Goal: Transaction & Acquisition: Purchase product/service

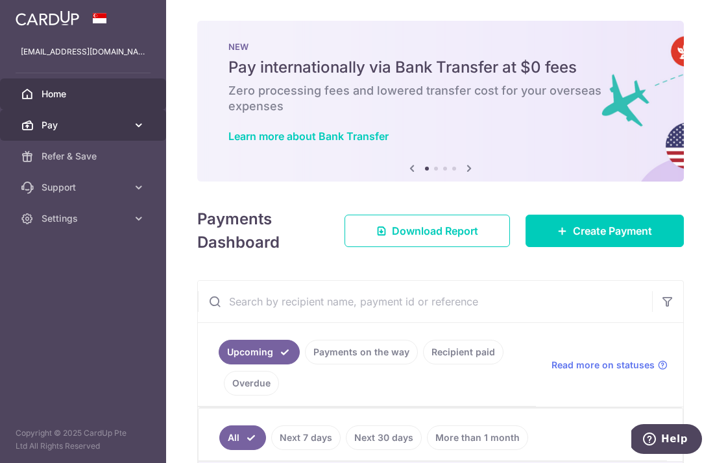
click at [112, 123] on span "Pay" at bounding box center [85, 125] width 86 height 13
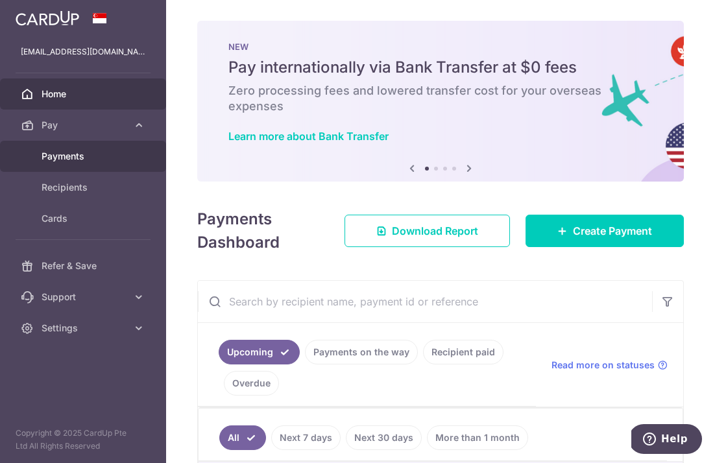
click at [102, 154] on span "Payments" at bounding box center [85, 156] width 86 height 13
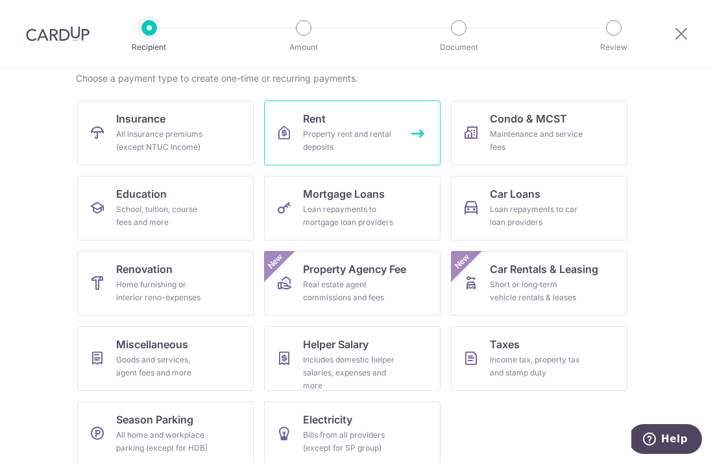
scroll to position [117, 0]
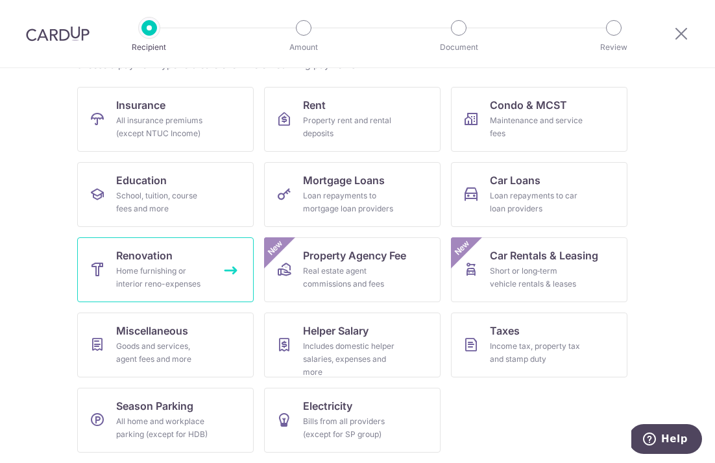
click at [218, 269] on link "Renovation Home furnishing or interior reno-expenses" at bounding box center [165, 269] width 176 height 65
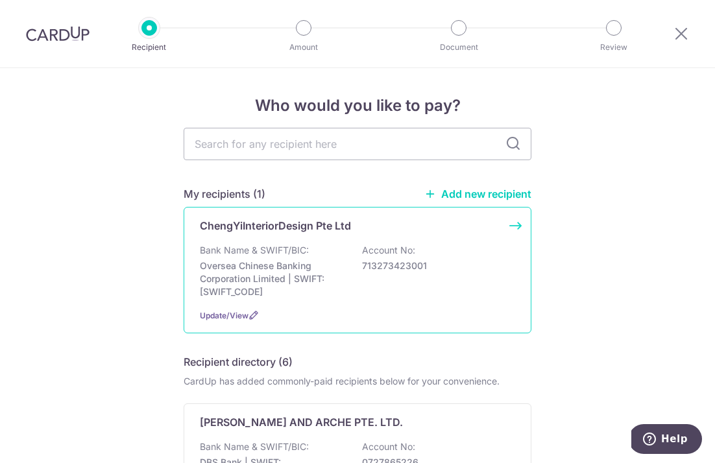
click at [286, 249] on p "Bank Name & SWIFT/BIC:" at bounding box center [254, 250] width 109 height 13
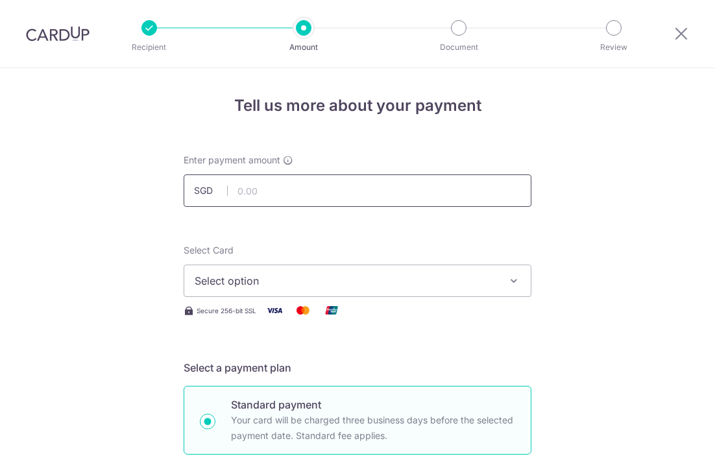
click at [282, 200] on input "text" at bounding box center [358, 190] width 348 height 32
type input "14,599.42"
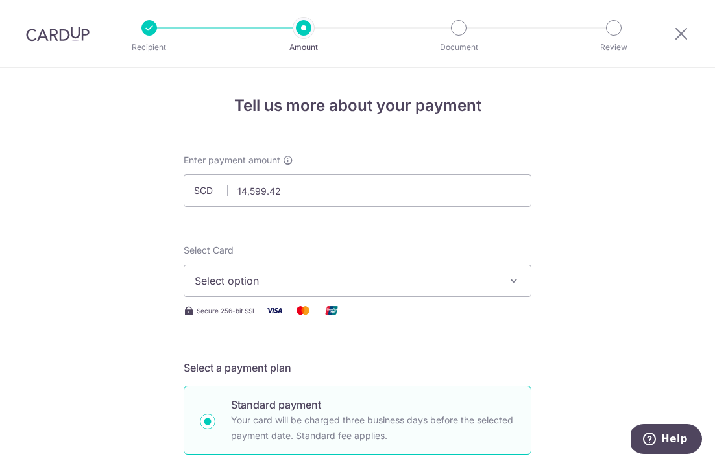
click at [309, 295] on button "Select option" at bounding box center [358, 281] width 348 height 32
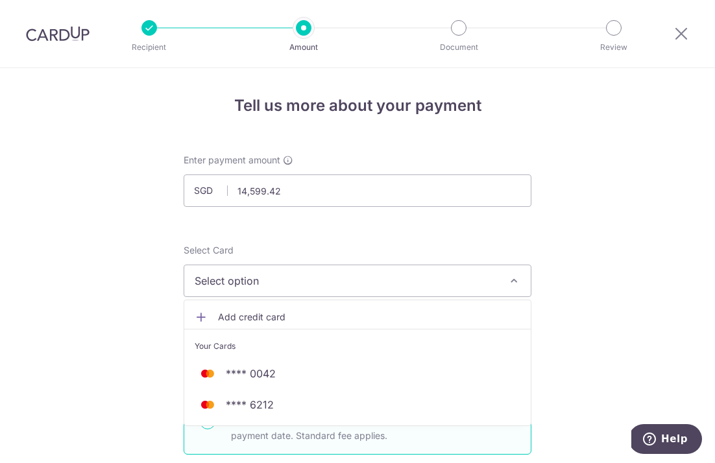
click at [306, 315] on span "Add credit card" at bounding box center [369, 317] width 302 height 13
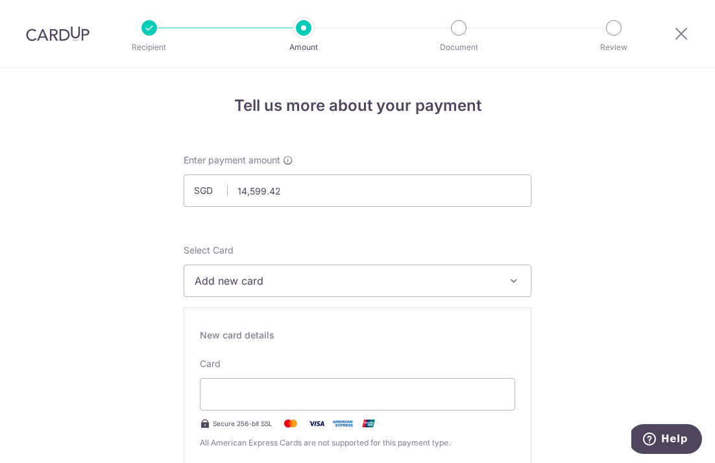
click at [258, 282] on span "Add new card" at bounding box center [346, 281] width 302 height 16
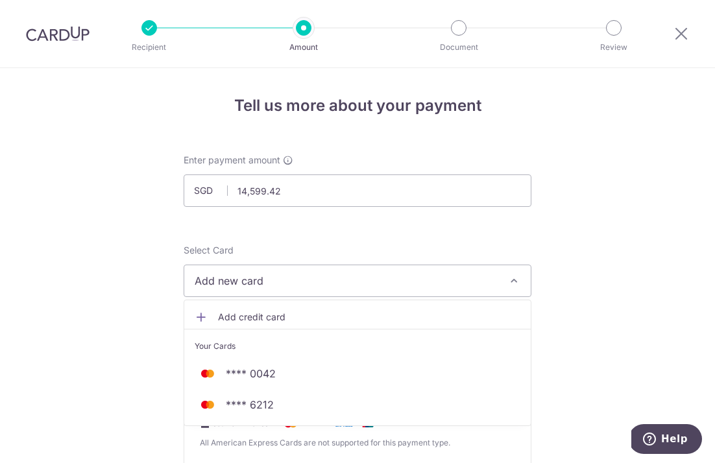
click at [262, 307] on link "Add credit card" at bounding box center [357, 317] width 346 height 23
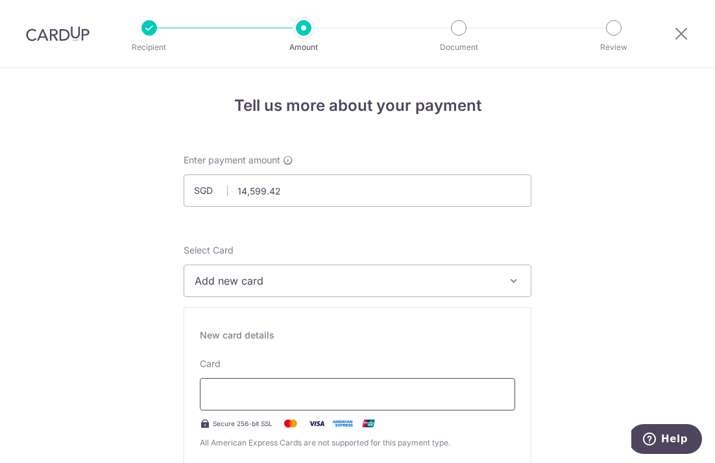
click at [238, 386] on div at bounding box center [357, 394] width 315 height 32
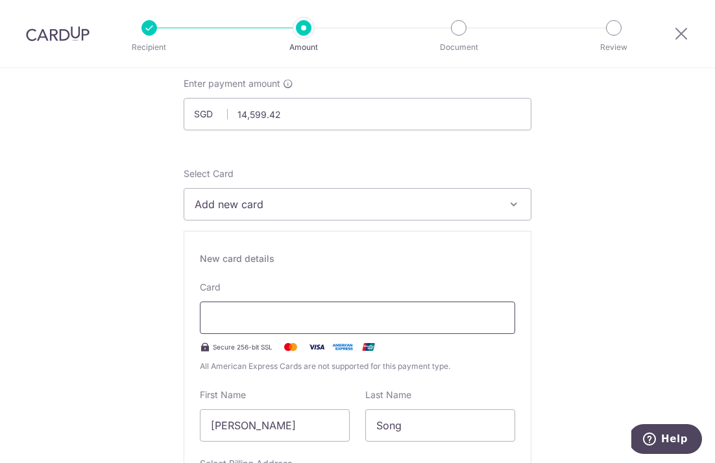
scroll to position [192, 0]
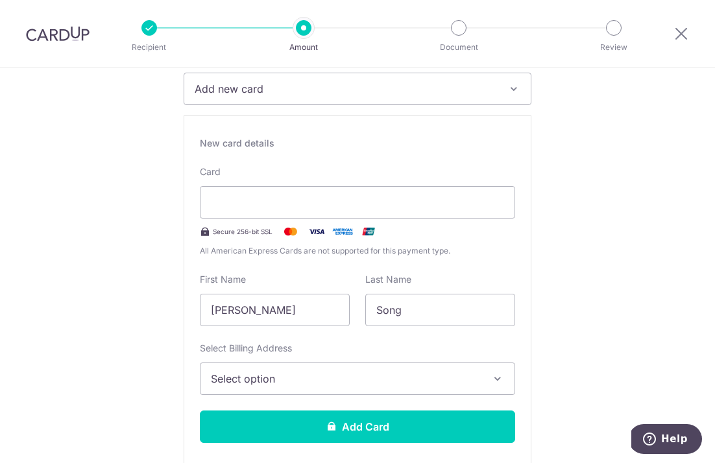
click at [346, 376] on span "Select option" at bounding box center [346, 379] width 270 height 16
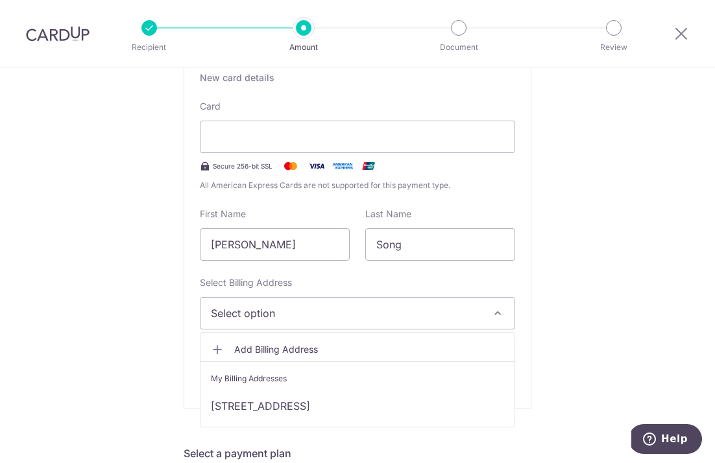
scroll to position [309, 0]
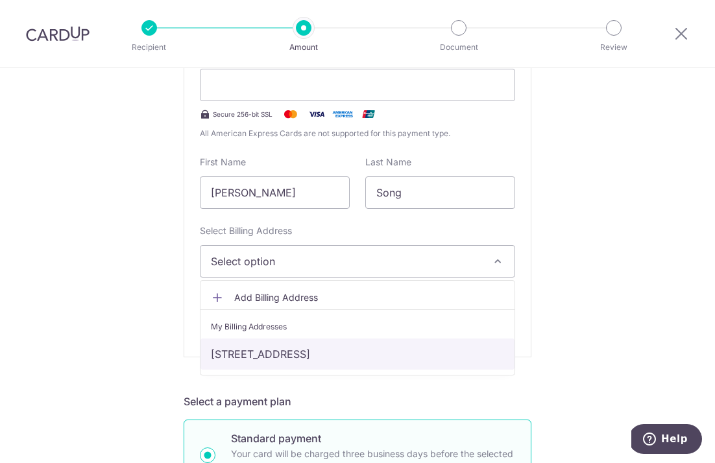
click at [315, 359] on link "[STREET_ADDRESS]" at bounding box center [357, 354] width 314 height 31
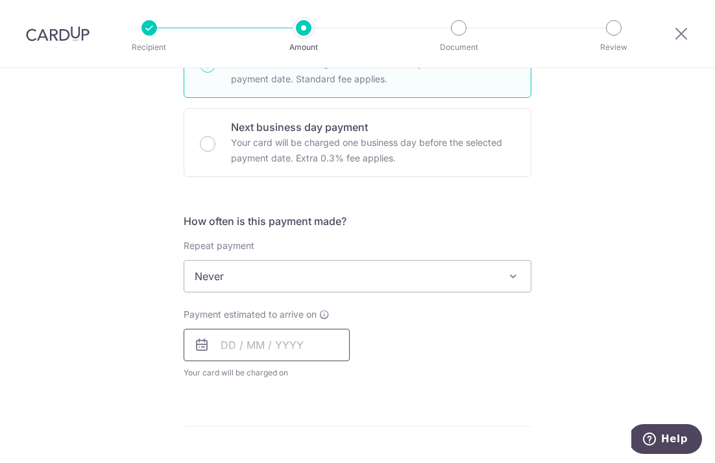
scroll to position [704, 0]
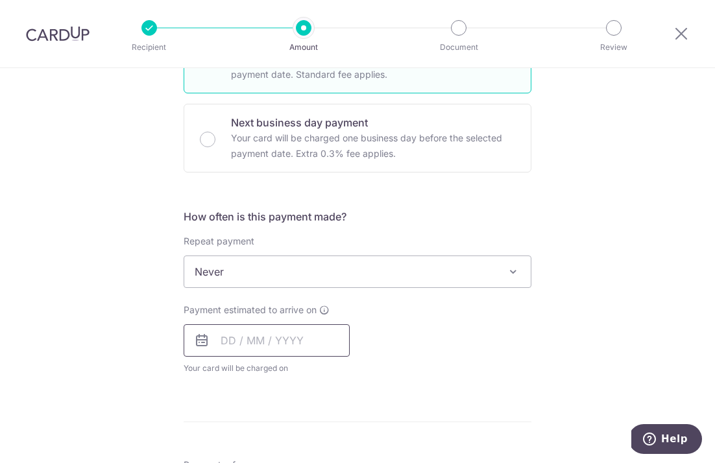
click at [295, 354] on input "text" at bounding box center [267, 340] width 166 height 32
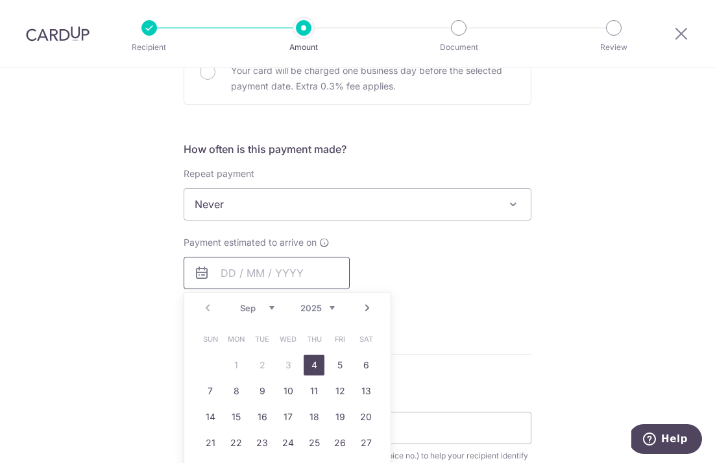
scroll to position [795, 0]
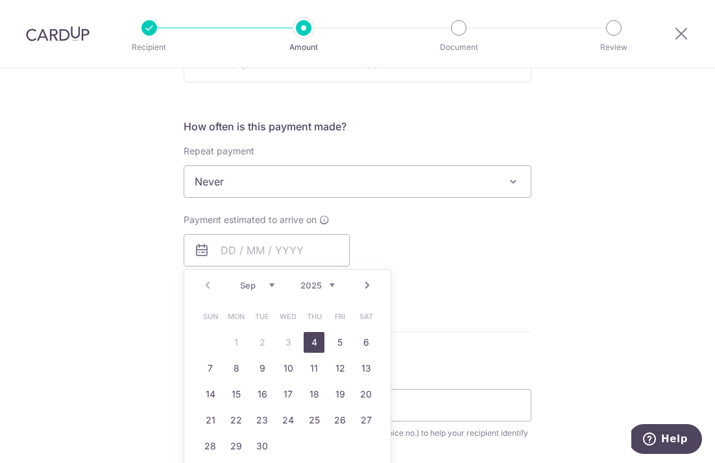
click at [313, 342] on link "4" at bounding box center [314, 342] width 21 height 21
type input "[DATE]"
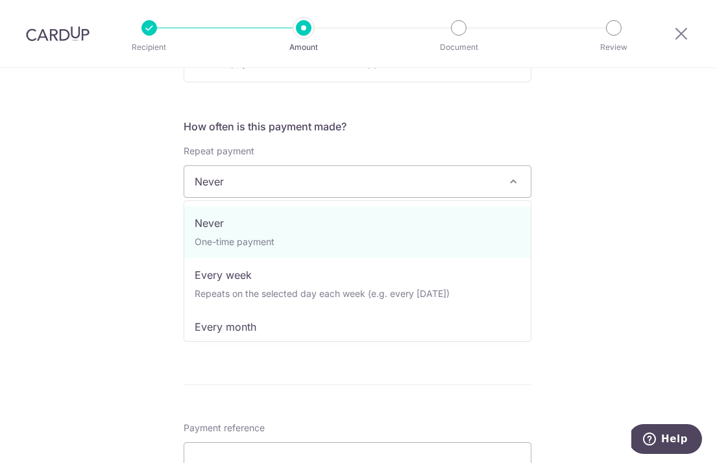
click at [293, 189] on span "Never" at bounding box center [357, 181] width 346 height 31
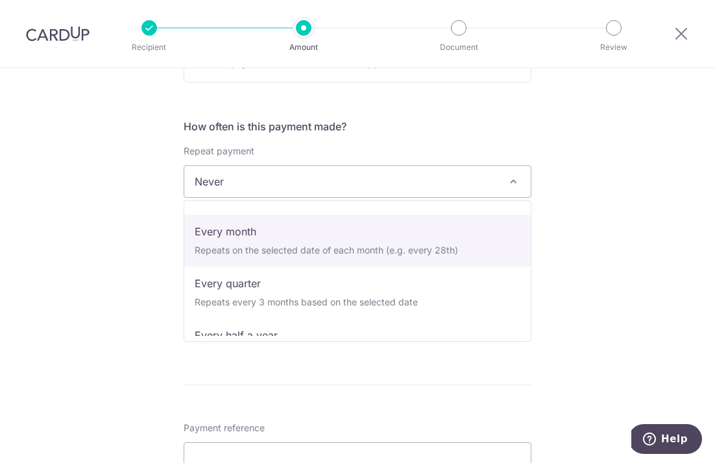
scroll to position [130, 0]
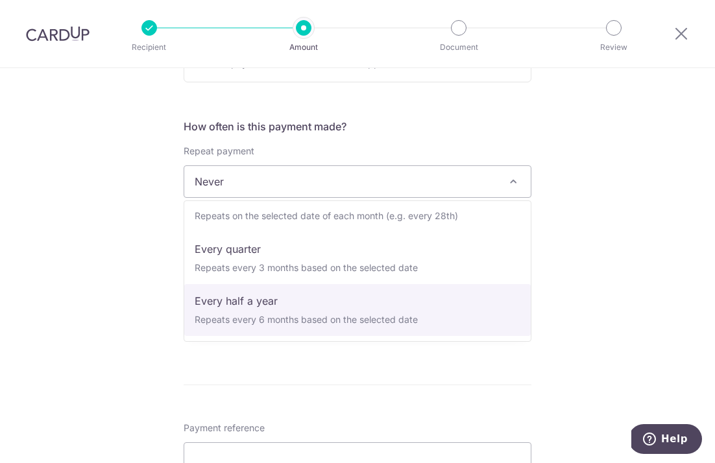
select select "5"
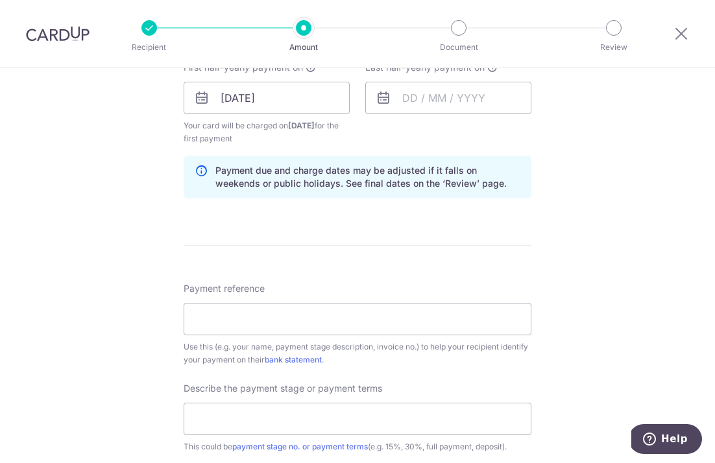
scroll to position [931, 0]
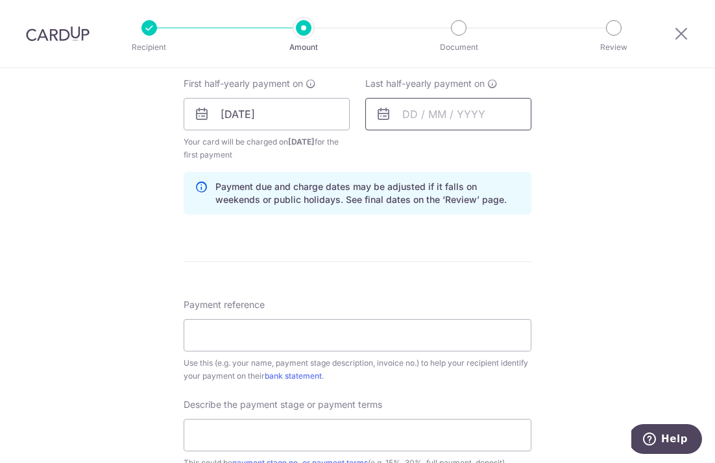
click at [422, 118] on input "text" at bounding box center [448, 114] width 166 height 32
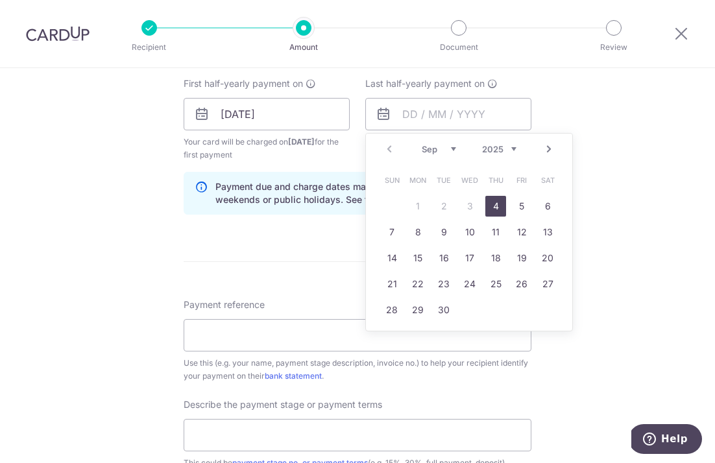
click at [549, 151] on link "Next" at bounding box center [549, 149] width 16 height 16
click at [553, 147] on link "Next" at bounding box center [549, 149] width 16 height 16
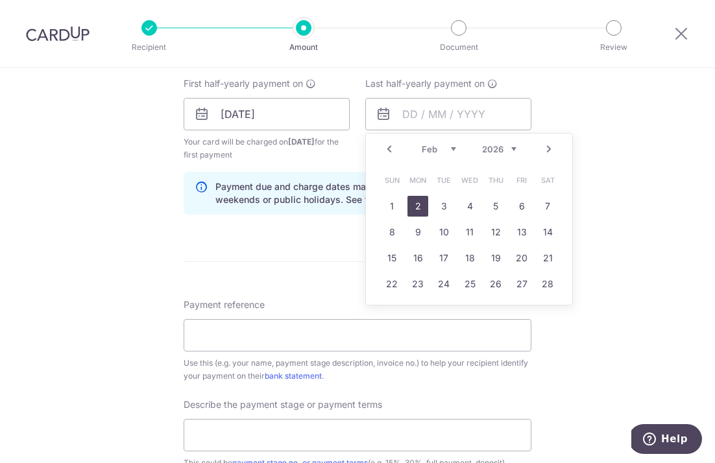
click at [418, 206] on link "2" at bounding box center [417, 206] width 21 height 21
type input "02/02/2026"
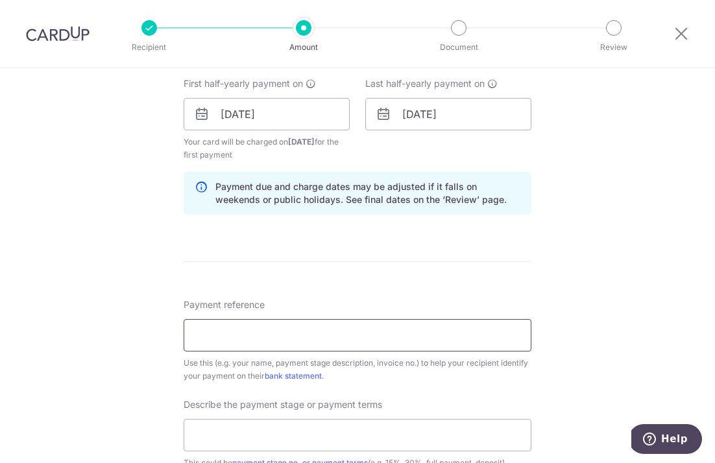
click at [344, 348] on input "Payment reference" at bounding box center [358, 335] width 348 height 32
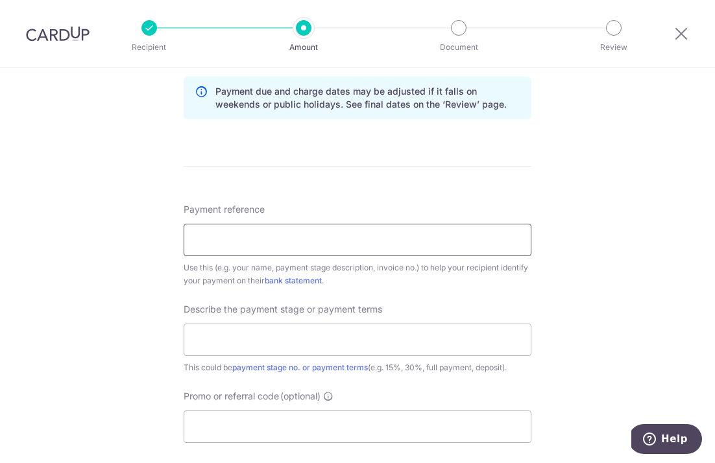
scroll to position [1049, 0]
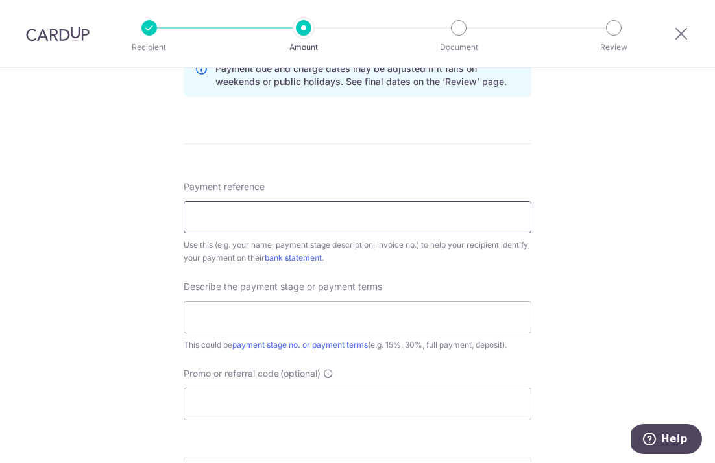
click at [202, 221] on input "Payment reference" at bounding box center [358, 217] width 348 height 32
click at [251, 320] on input "text" at bounding box center [358, 317] width 348 height 32
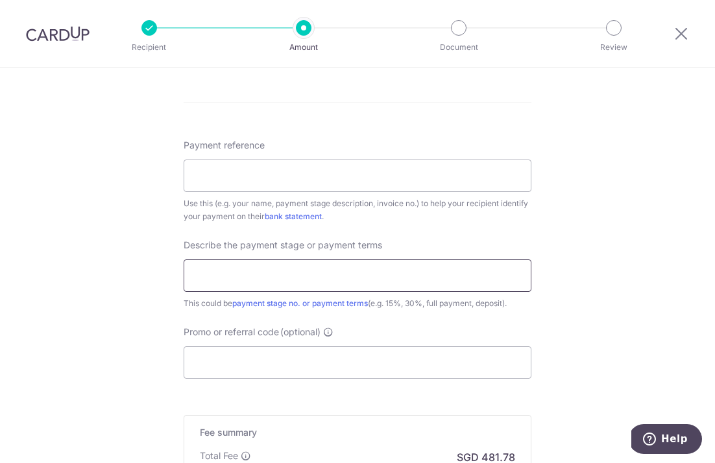
scroll to position [1118, 0]
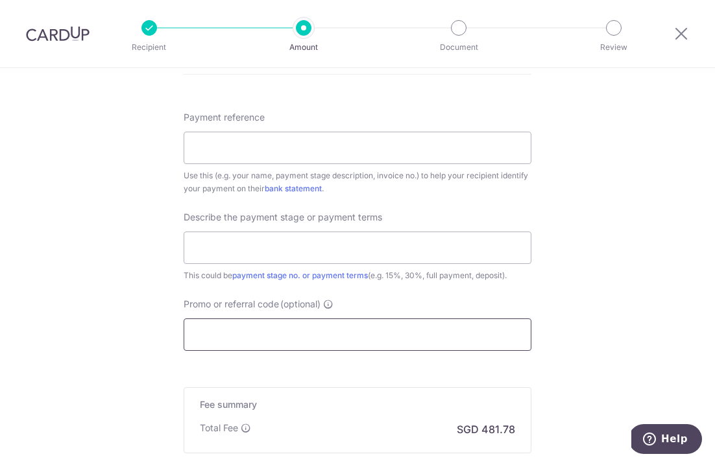
click at [200, 330] on input "Promo or referral code (optional)" at bounding box center [358, 334] width 348 height 32
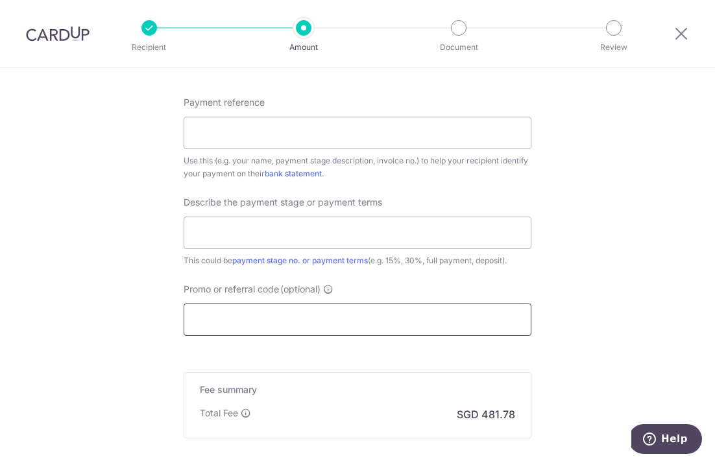
scroll to position [1120, 0]
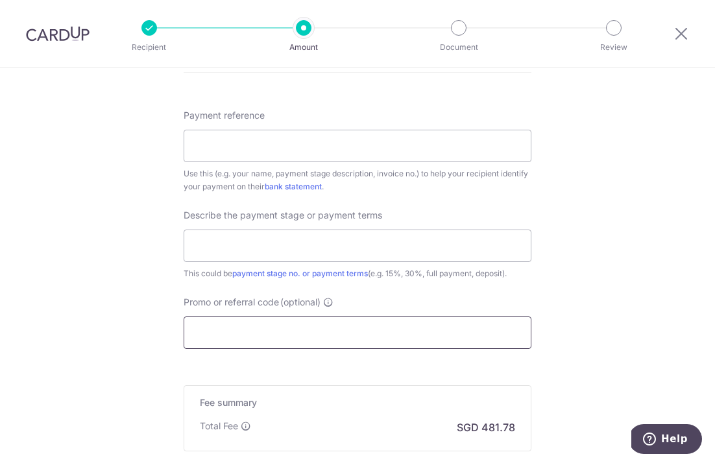
paste input "3HOME25R"
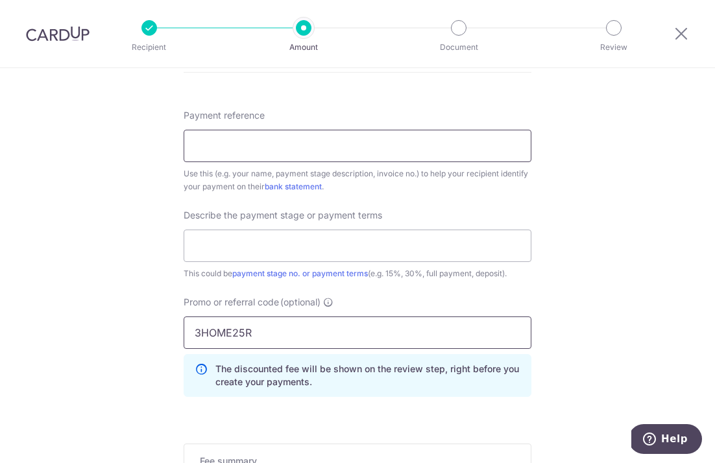
type input "3HOME25R"
click at [358, 145] on input "Payment reference" at bounding box center [358, 146] width 348 height 32
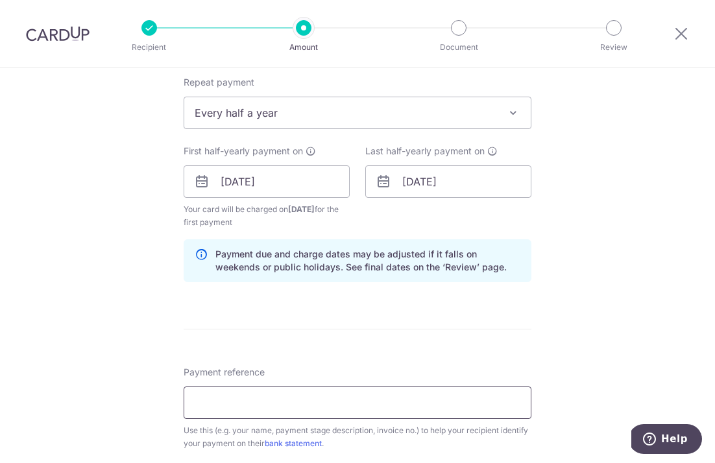
scroll to position [891, 0]
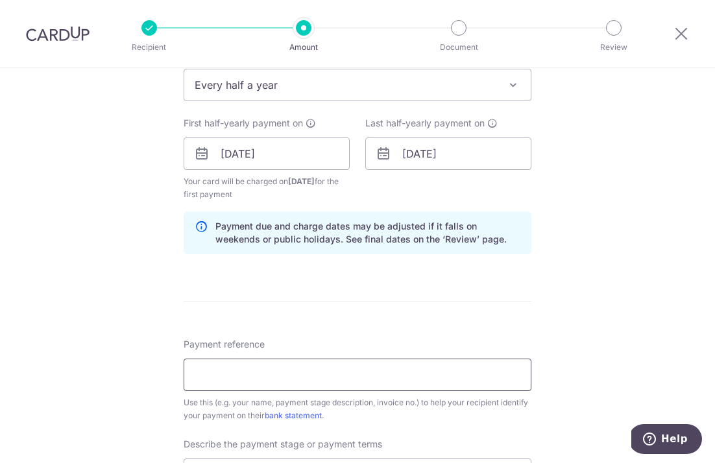
click at [219, 372] on input "Payment reference" at bounding box center [358, 375] width 348 height 32
click at [152, 372] on div "Tell us more about your payment Enter payment amount SGD 14,599.42 14599.42 Sel…" at bounding box center [357, 41] width 715 height 1728
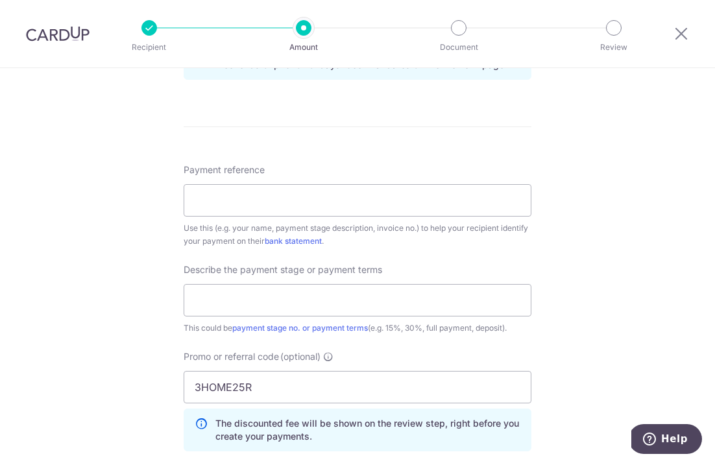
scroll to position [1067, 0]
click at [253, 202] on input "Payment reference" at bounding box center [358, 199] width 348 height 32
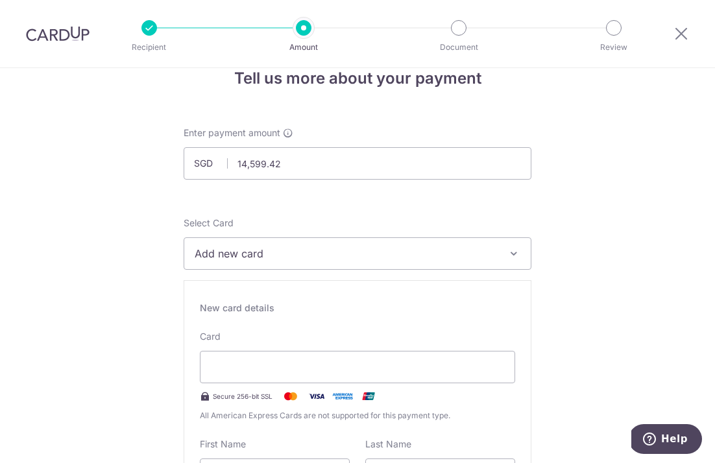
scroll to position [37, 0]
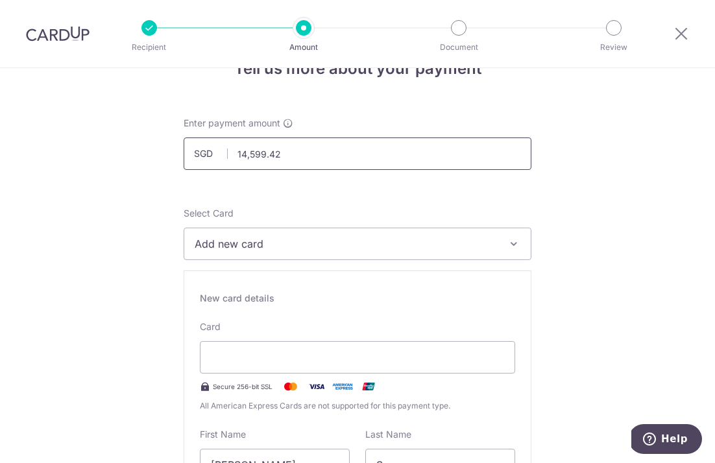
click at [297, 156] on input "14,599.42" at bounding box center [358, 154] width 348 height 32
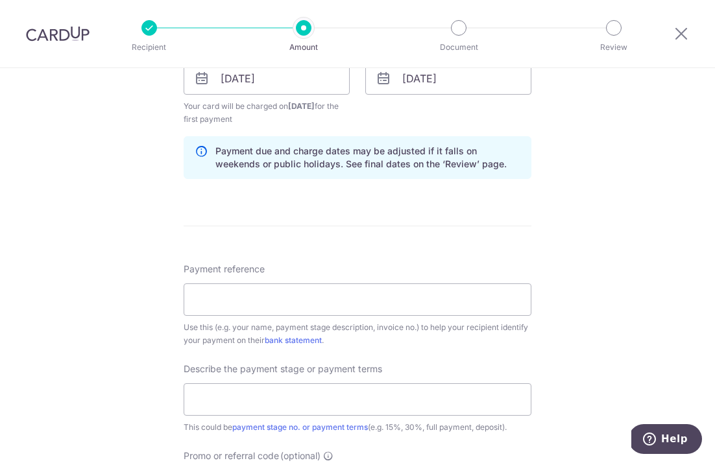
scroll to position [1034, 0]
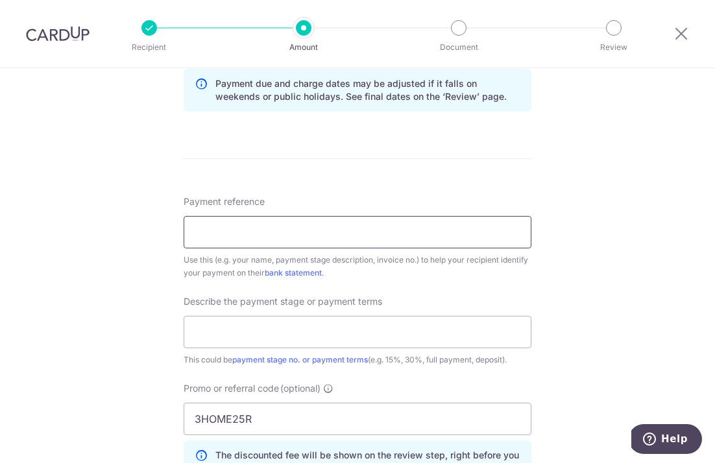
type input "14,599.42"
click at [282, 227] on input "Payment reference" at bounding box center [358, 232] width 348 height 32
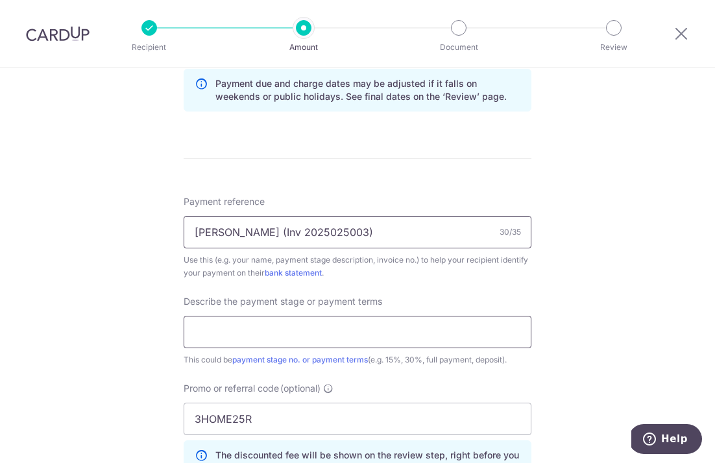
type input "Song Ling Hui (Inv 2025025003)"
click at [272, 337] on input "text" at bounding box center [358, 332] width 348 height 32
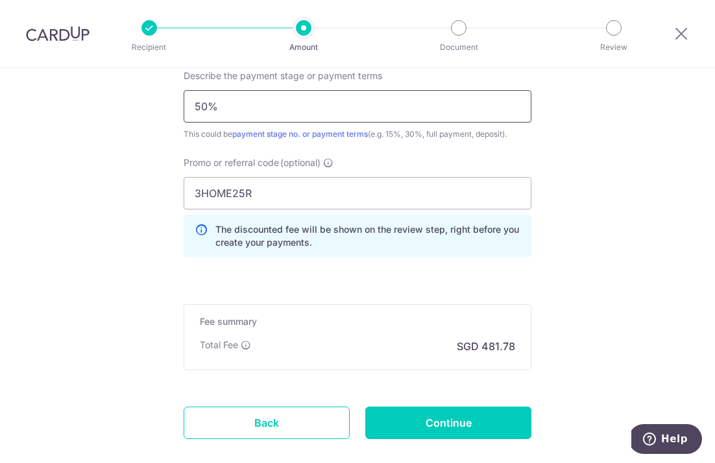
scroll to position [1317, 0]
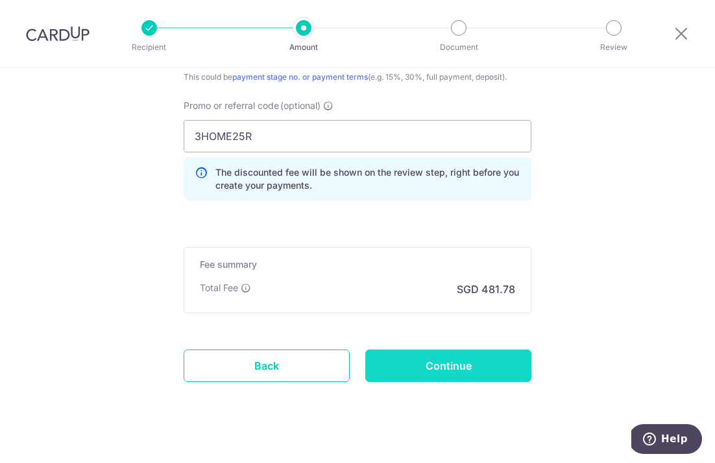
type input "50%"
click at [424, 361] on input "Continue" at bounding box center [448, 366] width 166 height 32
type input "Create Schedule"
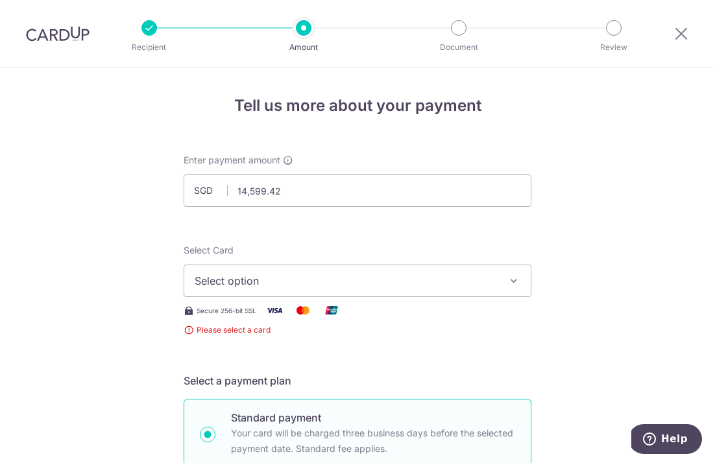
click at [320, 273] on span "Select option" at bounding box center [346, 281] width 302 height 16
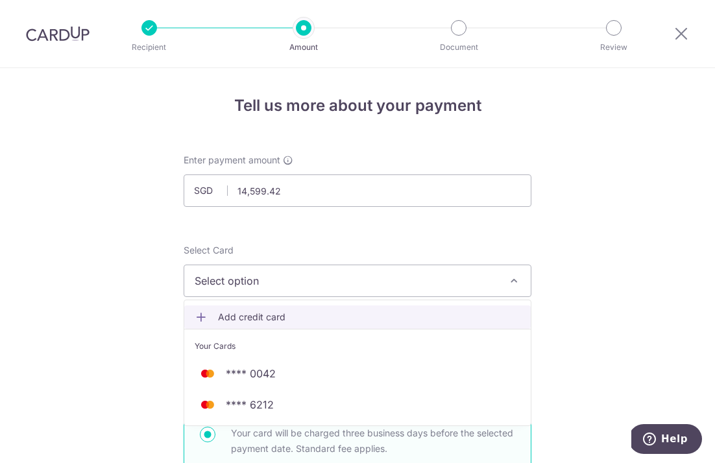
click at [282, 315] on span "Add credit card" at bounding box center [369, 317] width 302 height 13
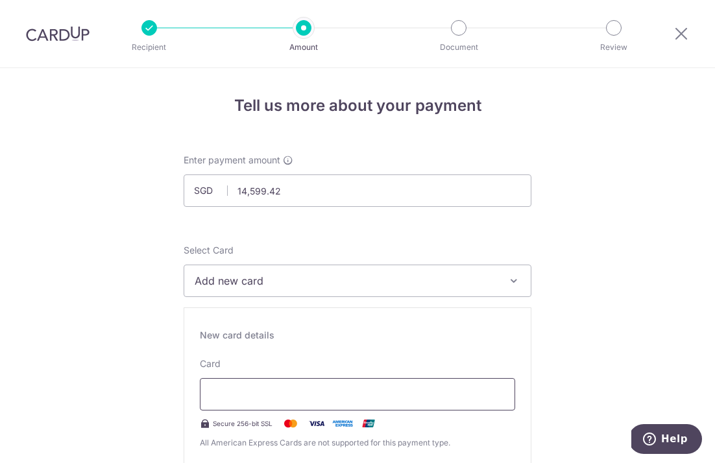
click at [262, 381] on div at bounding box center [357, 394] width 315 height 32
click at [263, 381] on div at bounding box center [357, 394] width 315 height 32
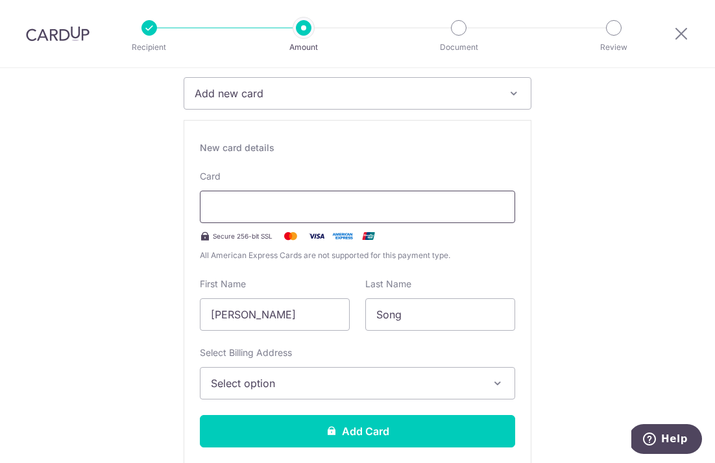
scroll to position [235, 0]
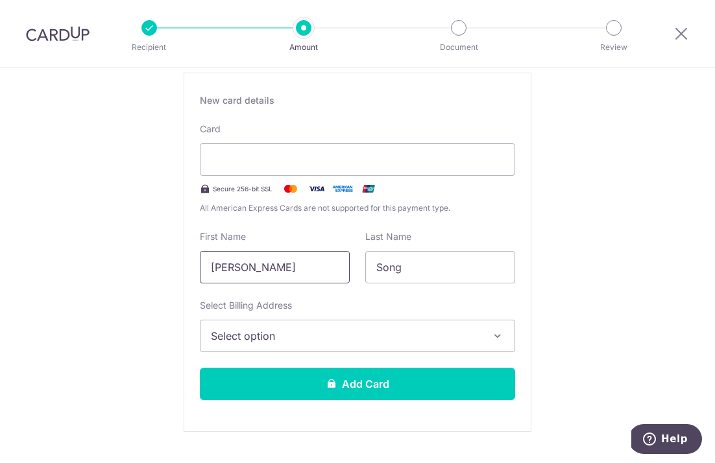
drag, startPoint x: 297, startPoint y: 267, endPoint x: 76, endPoint y: 209, distance: 228.6
type input "Jiehui"
click at [217, 328] on span "Select option" at bounding box center [346, 336] width 270 height 16
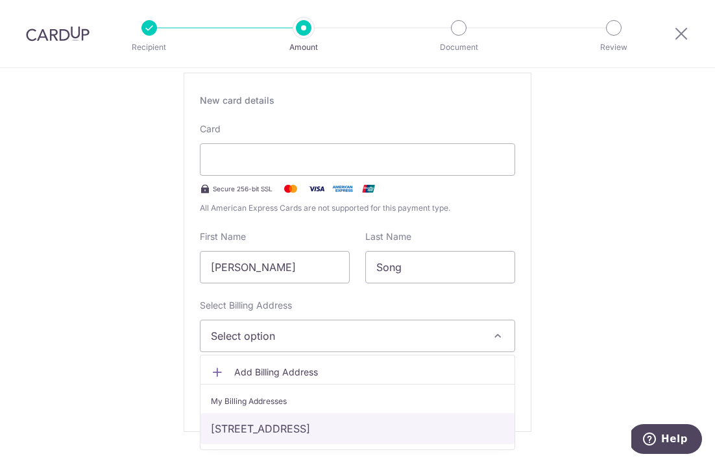
click at [250, 435] on link "3 Daisy Road, #04-04, Singapore, Singapore, Singapore-359426" at bounding box center [357, 428] width 314 height 31
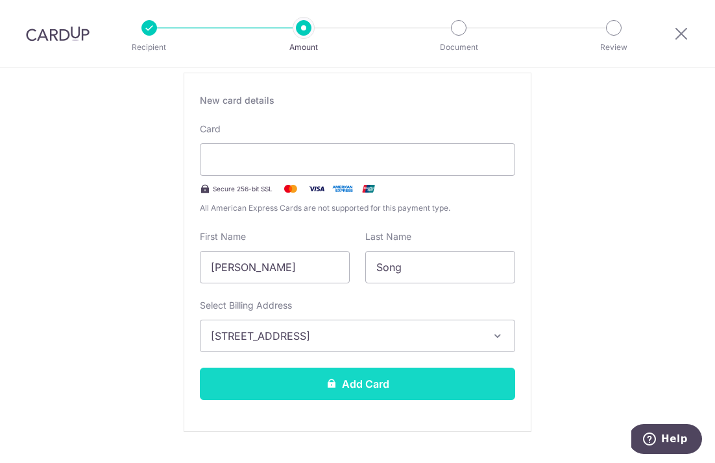
click at [259, 389] on button "Add Card" at bounding box center [357, 384] width 315 height 32
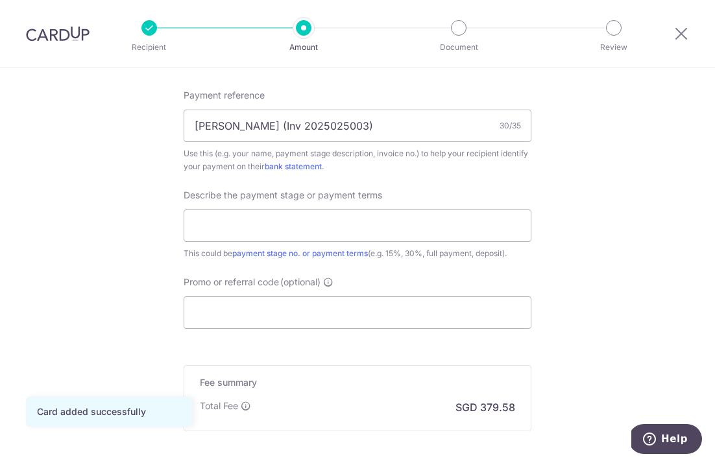
scroll to position [799, 0]
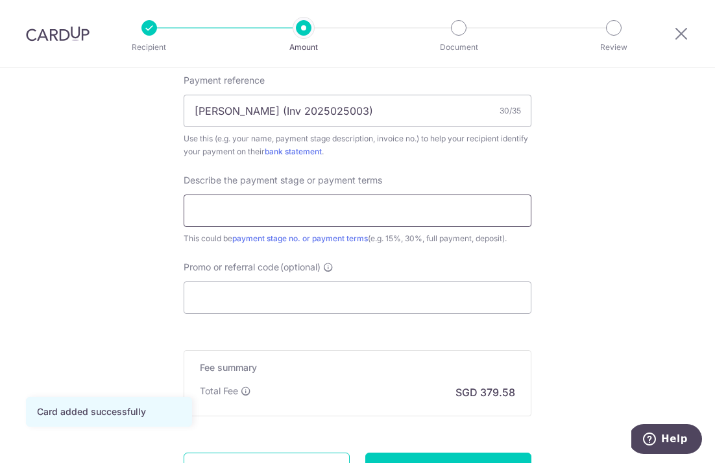
click at [280, 206] on input "text" at bounding box center [358, 211] width 348 height 32
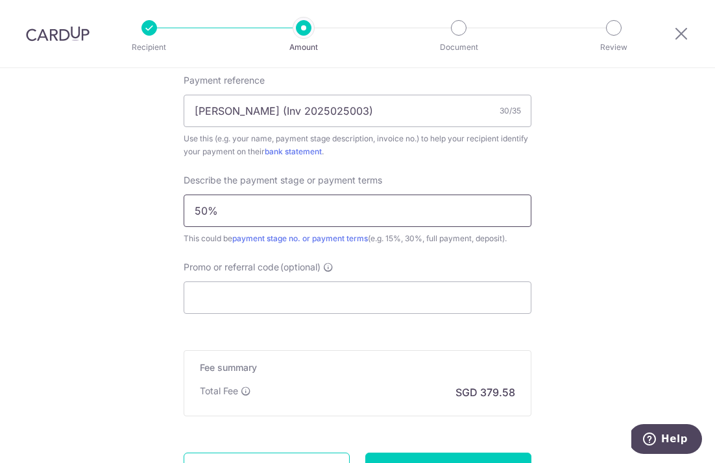
type input "50%"
click at [326, 306] on input "Promo or referral code (optional)" at bounding box center [358, 298] width 348 height 32
paste input "3HOME25R"
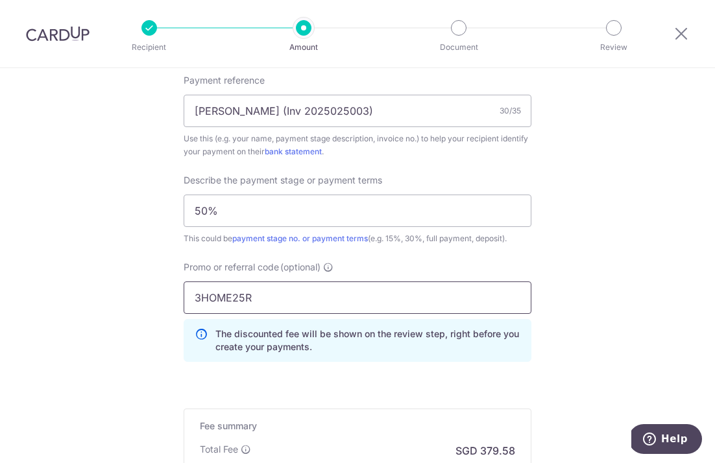
scroll to position [977, 0]
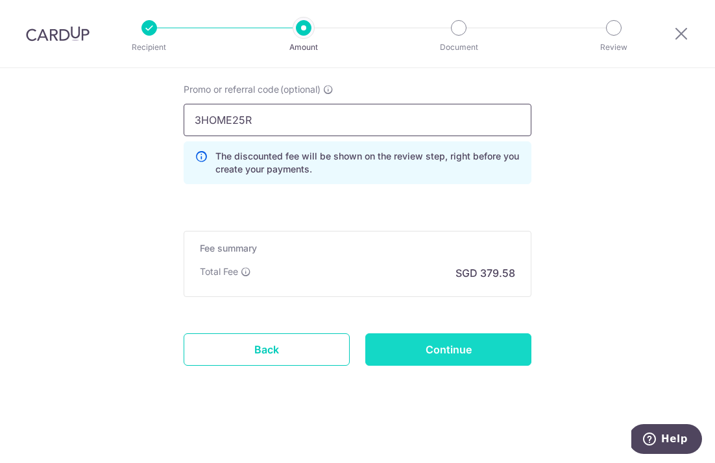
type input "3HOME25R"
click at [427, 361] on input "Continue" at bounding box center [448, 349] width 166 height 32
type input "Create Schedule"
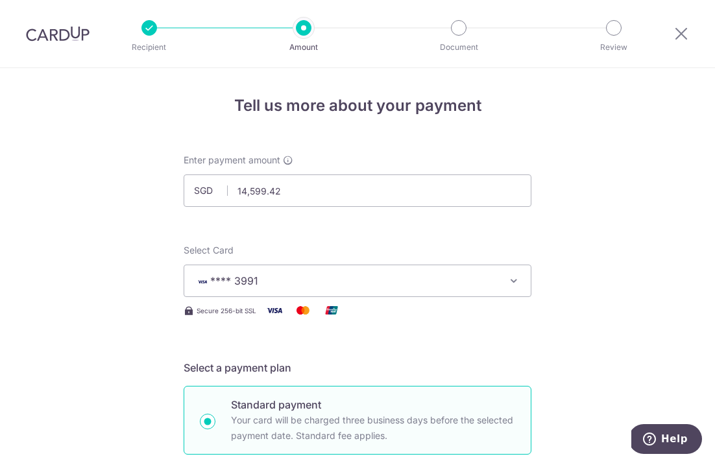
click at [67, 42] on div at bounding box center [57, 33] width 115 height 67
click at [69, 25] on div at bounding box center [57, 33] width 115 height 67
click at [69, 31] on img at bounding box center [58, 34] width 64 height 16
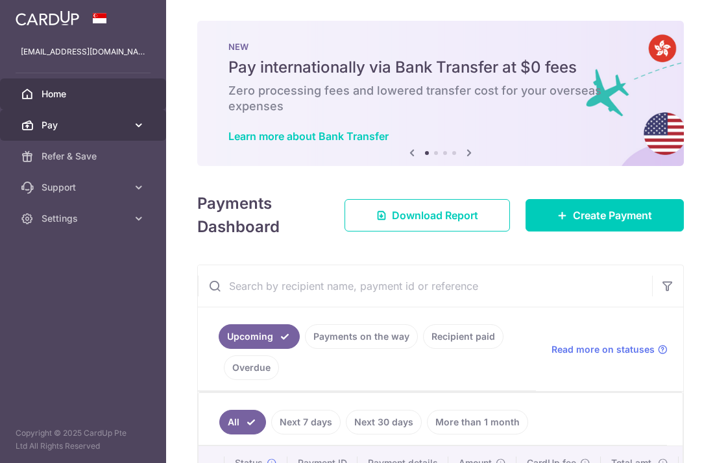
click at [123, 132] on link "Pay" at bounding box center [83, 125] width 166 height 31
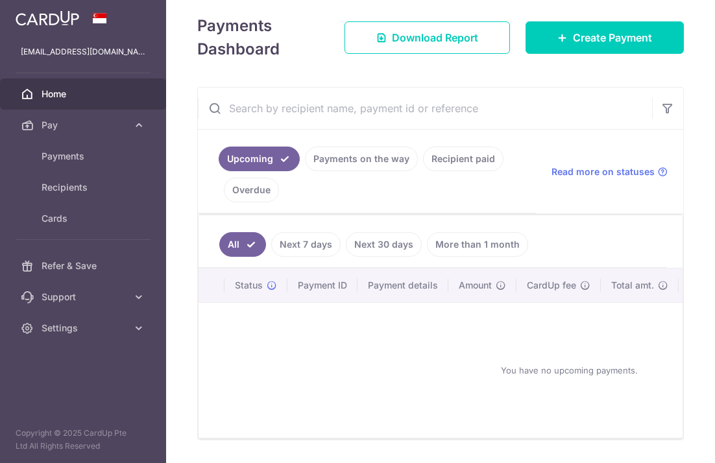
scroll to position [179, 0]
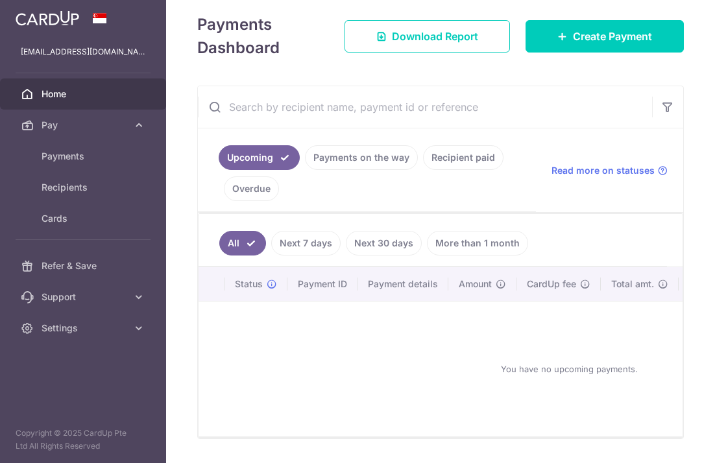
click at [364, 145] on link "Payments on the way" at bounding box center [361, 157] width 113 height 25
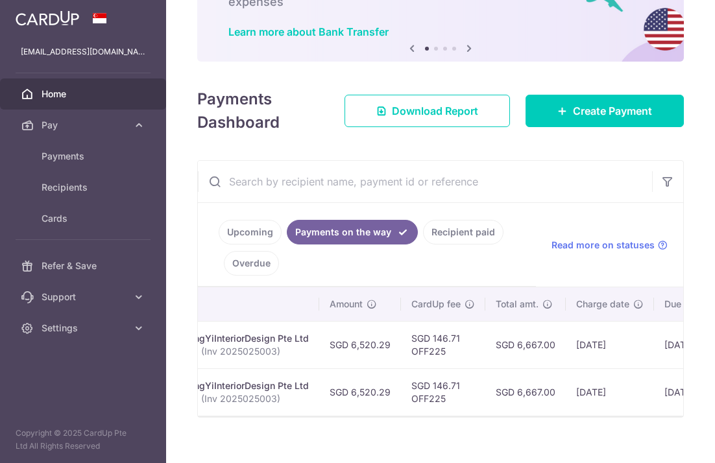
scroll to position [0, 335]
click at [470, 220] on link "Recipient paid" at bounding box center [463, 232] width 80 height 25
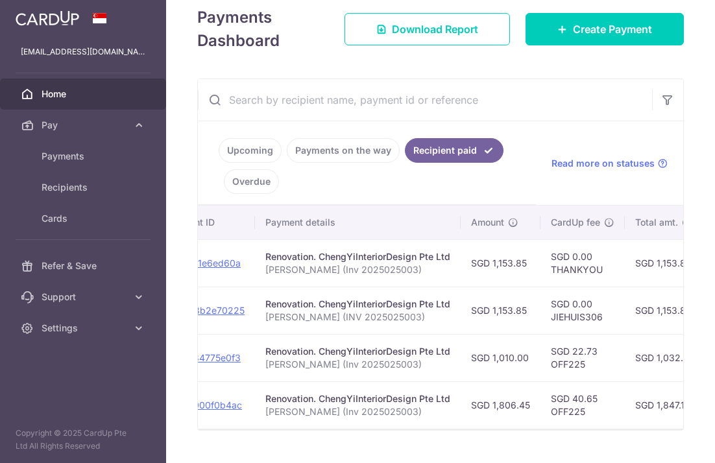
scroll to position [0, 191]
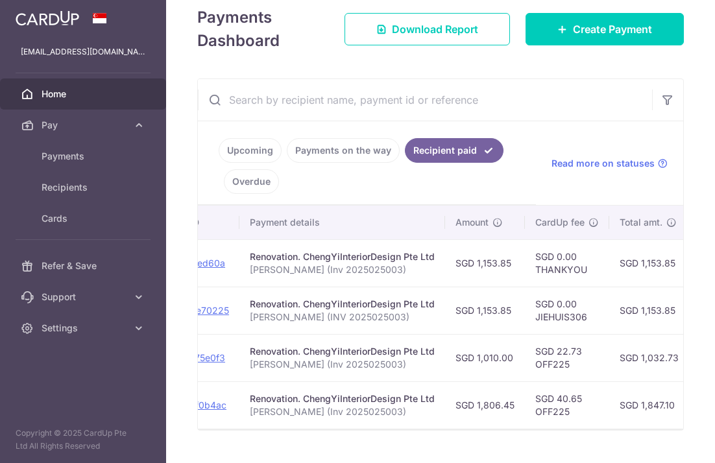
click at [378, 138] on link "Payments on the way" at bounding box center [343, 150] width 113 height 25
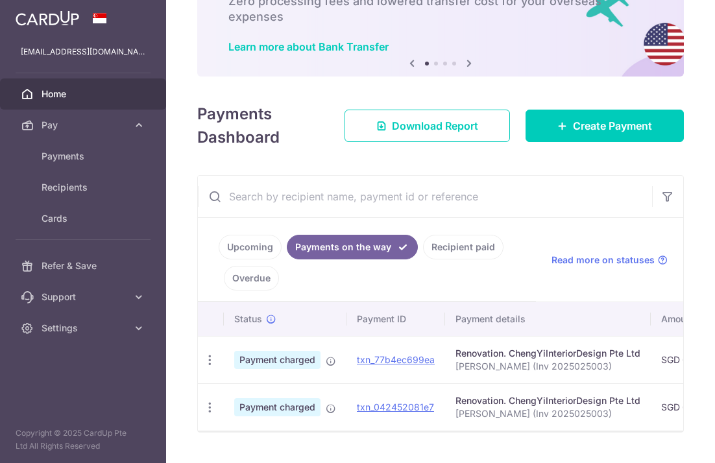
scroll to position [81, 0]
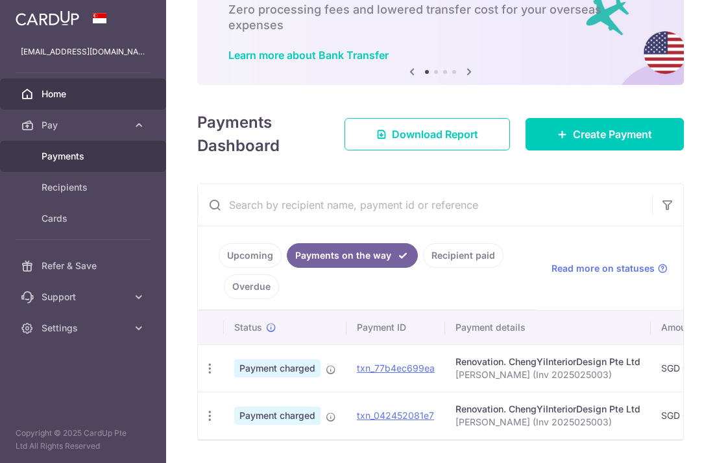
click at [119, 153] on span "Payments" at bounding box center [85, 156] width 86 height 13
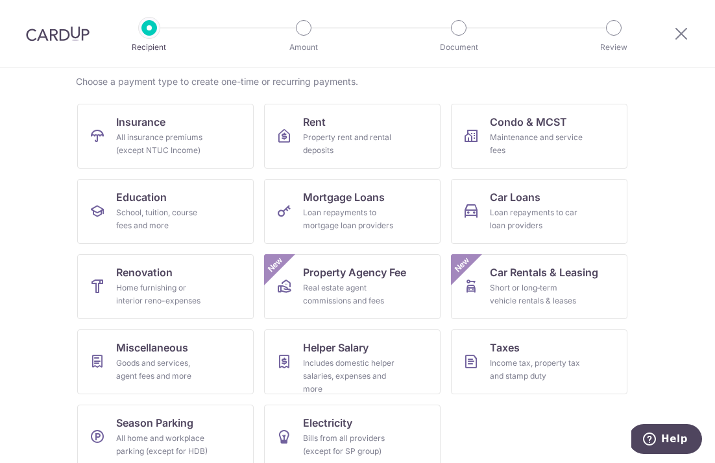
scroll to position [117, 0]
